Goal: Task Accomplishment & Management: Use online tool/utility

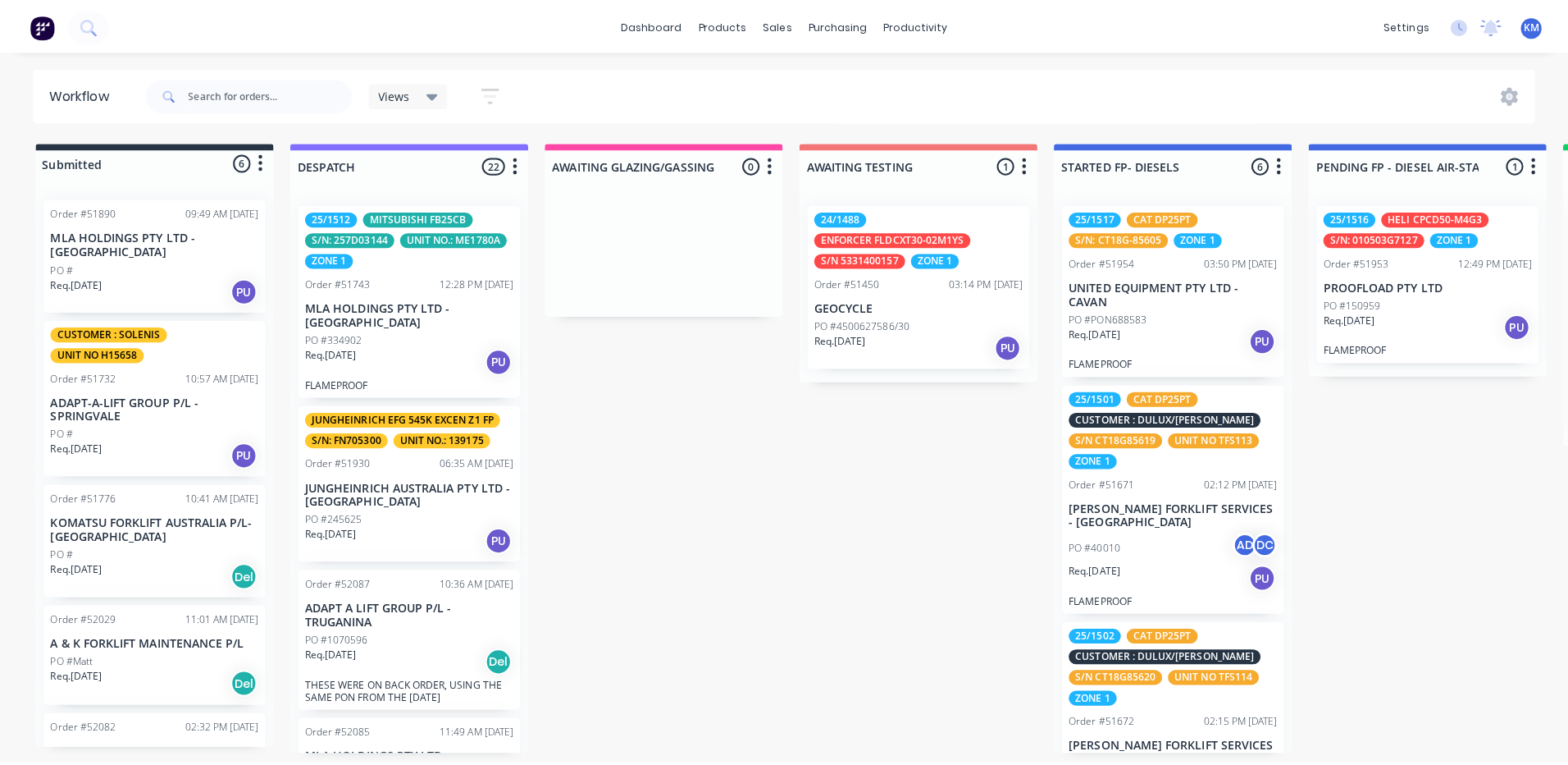
scroll to position [245, 0]
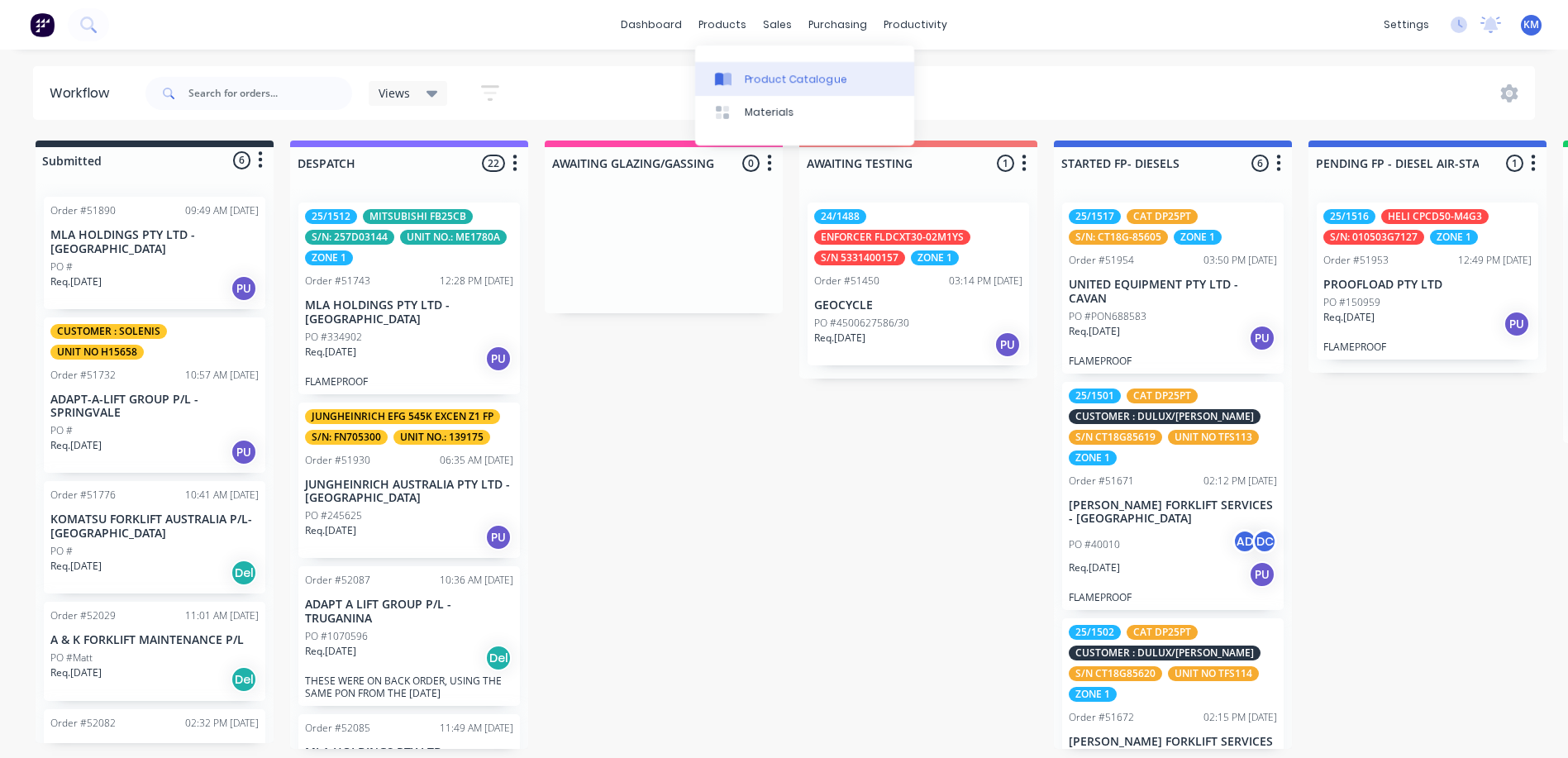
click at [732, 66] on link "Product Catalogue" at bounding box center [804, 78] width 219 height 33
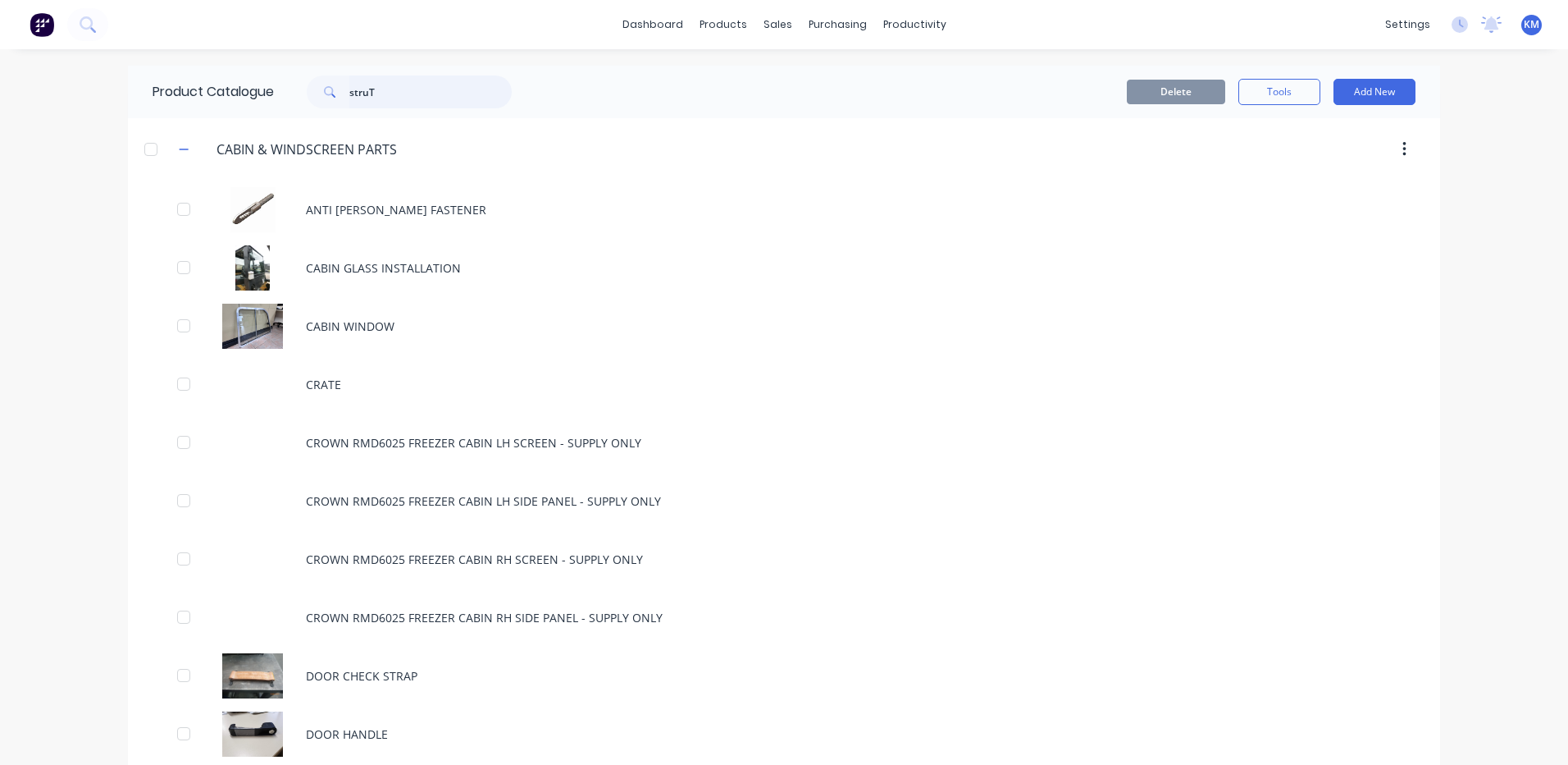
click at [383, 90] on input "struT" at bounding box center [430, 92] width 163 height 33
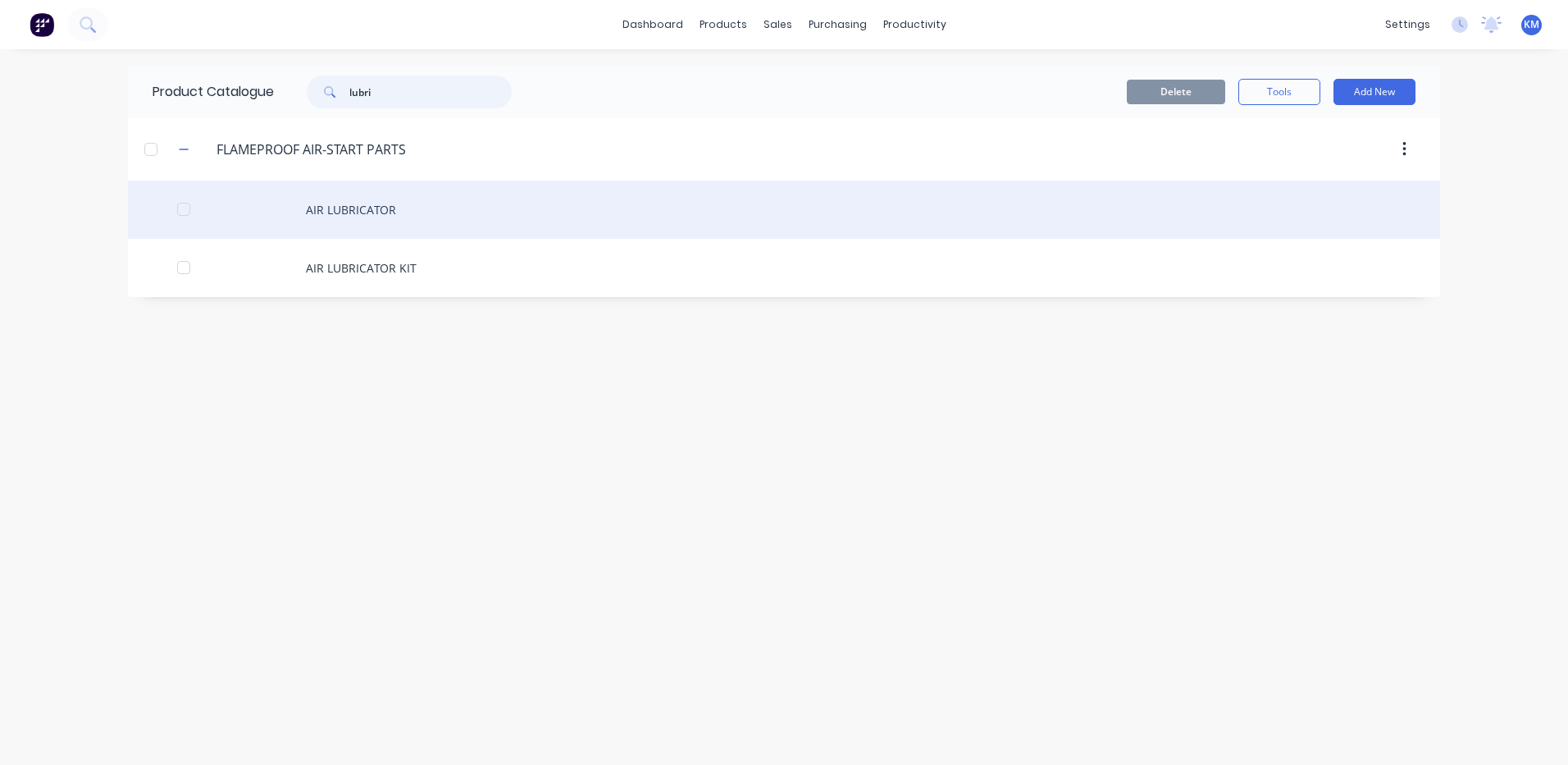
type input "lubri"
click at [431, 197] on div "AIR LUBRICATOR" at bounding box center [784, 209] width 1312 height 59
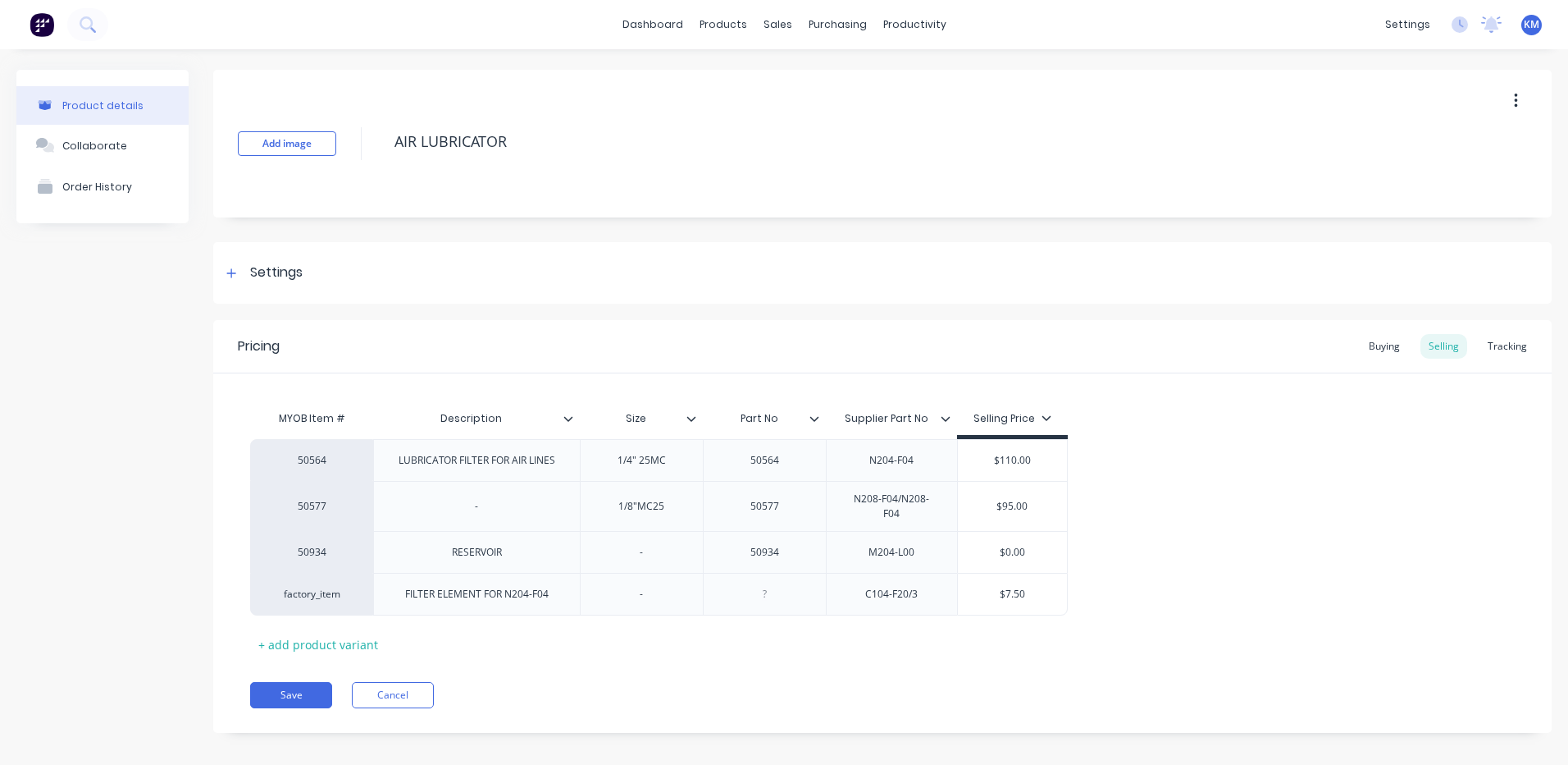
type textarea "x"
click at [1372, 347] on div "Buying" at bounding box center [1385, 346] width 48 height 25
click at [1372, 349] on div "Buying" at bounding box center [1385, 346] width 48 height 25
drag, startPoint x: 883, startPoint y: 539, endPoint x: 940, endPoint y: 491, distance: 74.5
click at [883, 539] on div "M204-L00" at bounding box center [891, 549] width 82 height 21
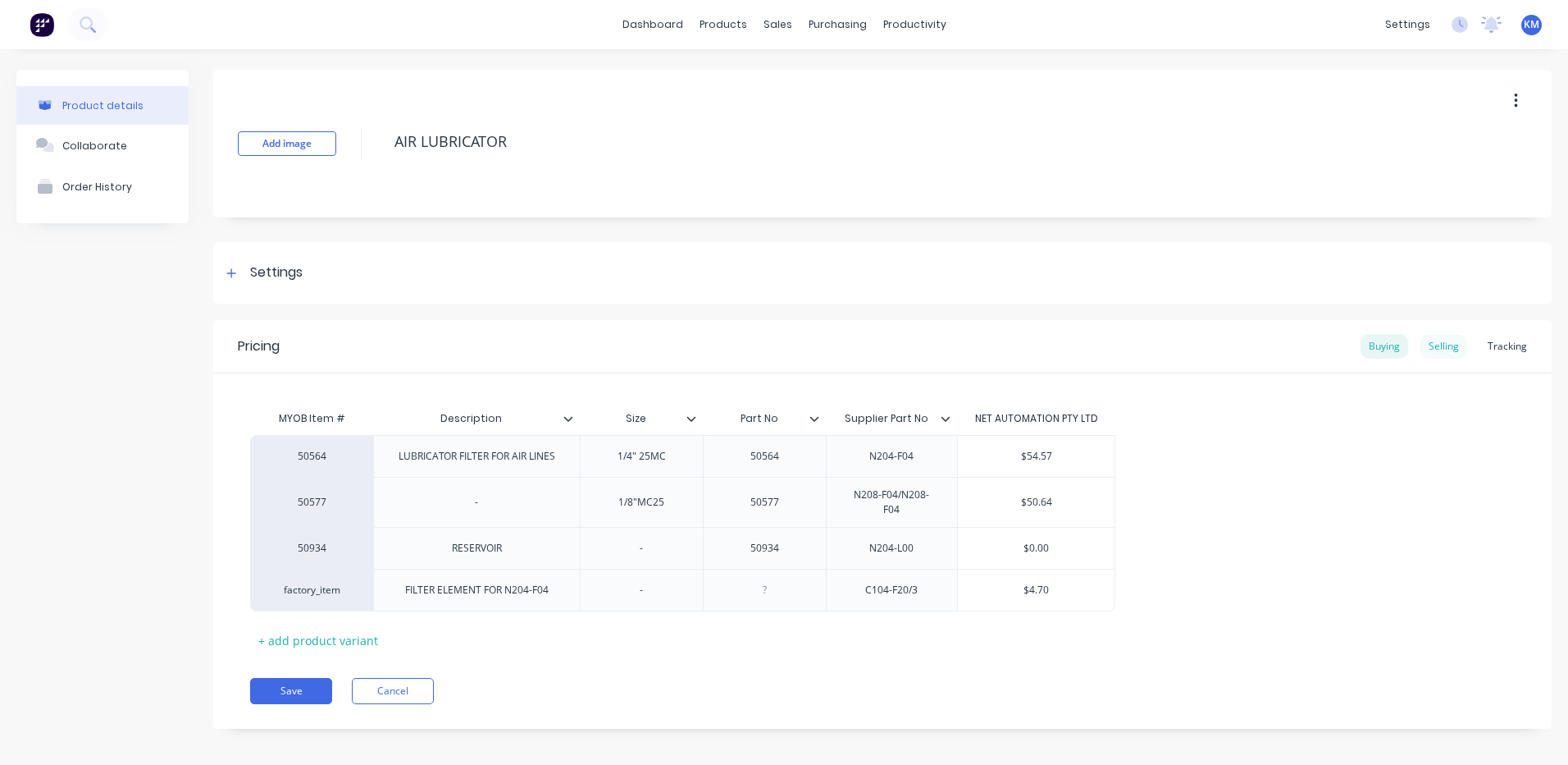
click at [1439, 353] on div "Selling" at bounding box center [1443, 346] width 47 height 25
click at [1387, 350] on div "Buying" at bounding box center [1385, 346] width 48 height 25
click at [311, 677] on button "Save" at bounding box center [291, 691] width 82 height 26
type textarea "x"
